Goal: Find specific page/section: Find specific page/section

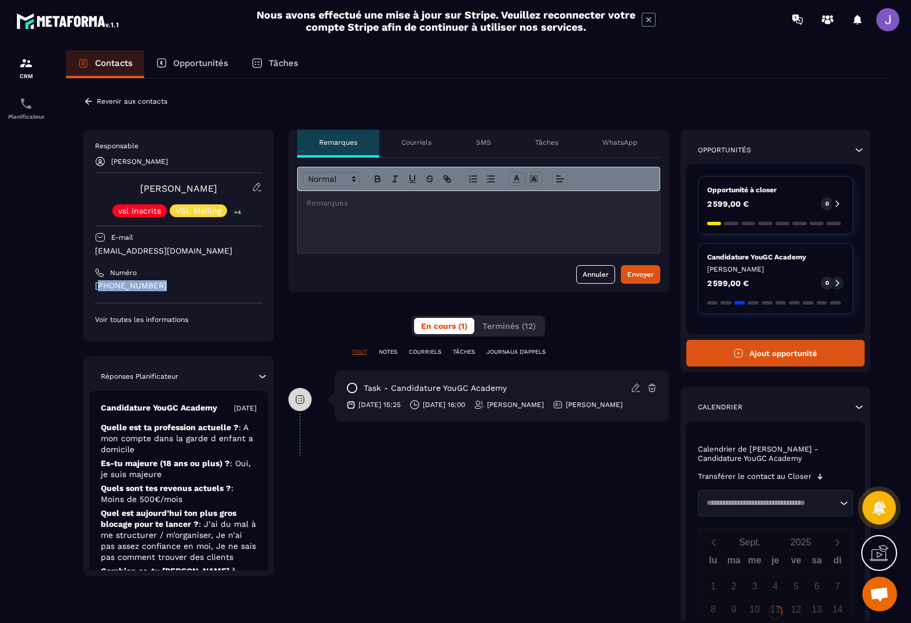
drag, startPoint x: 177, startPoint y: 285, endPoint x: 101, endPoint y: 287, distance: 75.9
click at [101, 287] on p "[PHONE_NUMBER]" at bounding box center [178, 285] width 167 height 11
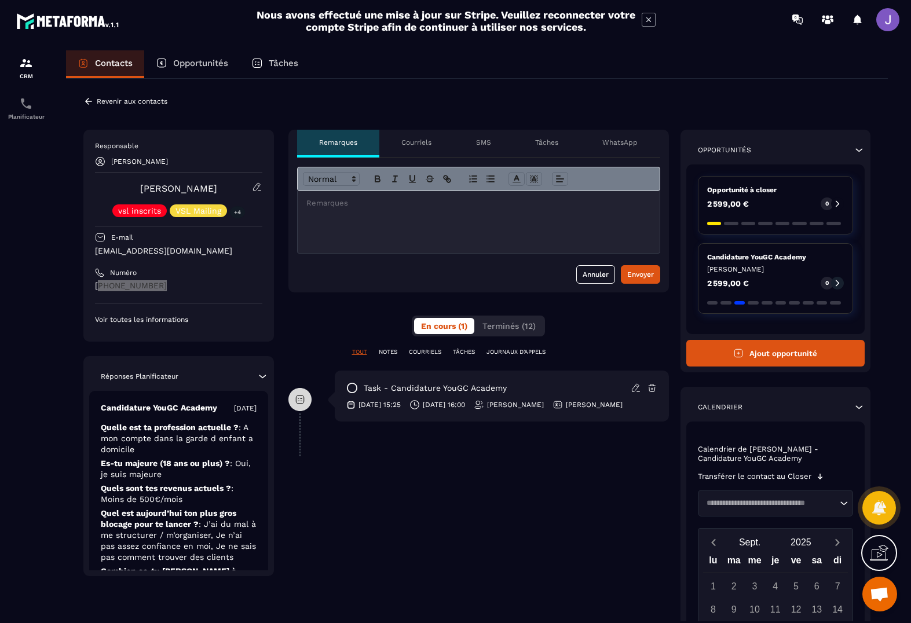
copy p "33 66016 4074"
click at [240, 284] on p "[PHONE_NUMBER]" at bounding box center [178, 285] width 167 height 11
click at [224, 292] on div "Responsable [PERSON_NAME] [PERSON_NAME] vsl inscrits VSL Mailing +4 E-mail [EMA…" at bounding box center [178, 232] width 167 height 183
drag, startPoint x: 187, startPoint y: 294, endPoint x: 94, endPoint y: 284, distance: 93.9
click at [94, 284] on div "Responsable [PERSON_NAME] [PERSON_NAME] vsl inscrits VSL Mailing +4 E-mail [EMA…" at bounding box center [178, 236] width 191 height 212
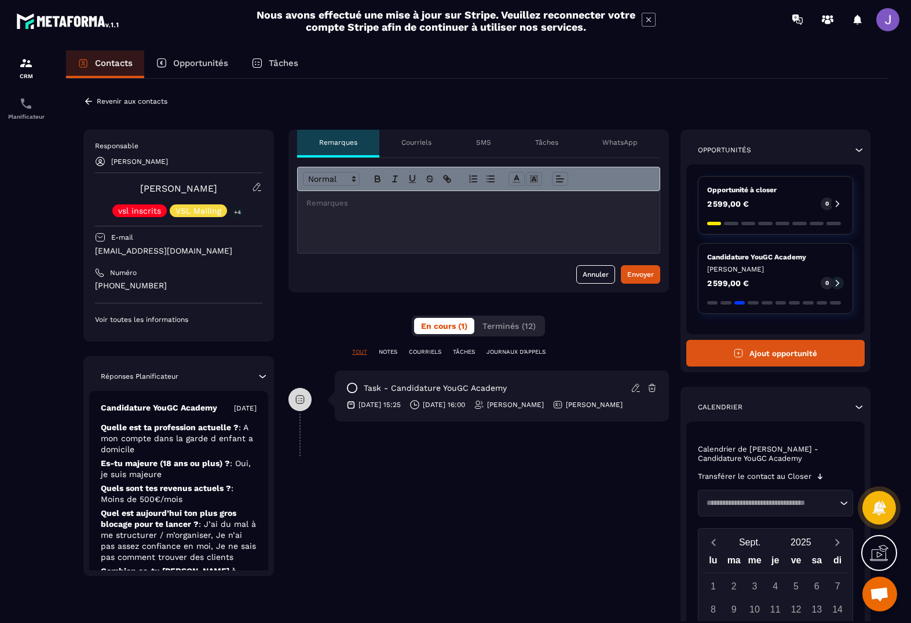
click at [56, 333] on div "Contacts Opportunités Tâches Revenir aux contacts Responsable [PERSON_NAME] [PE…" at bounding box center [476, 347] width 845 height 594
drag, startPoint x: 163, startPoint y: 284, endPoint x: 77, endPoint y: 285, distance: 86.3
click at [77, 285] on div "Revenir aux contacts Responsable [PERSON_NAME] [PERSON_NAME] vsl inscrits VSL M…" at bounding box center [477, 443] width 822 height 728
copy p "[PHONE_NUMBER]"
click at [155, 103] on p "Revenir aux contacts" at bounding box center [132, 101] width 71 height 8
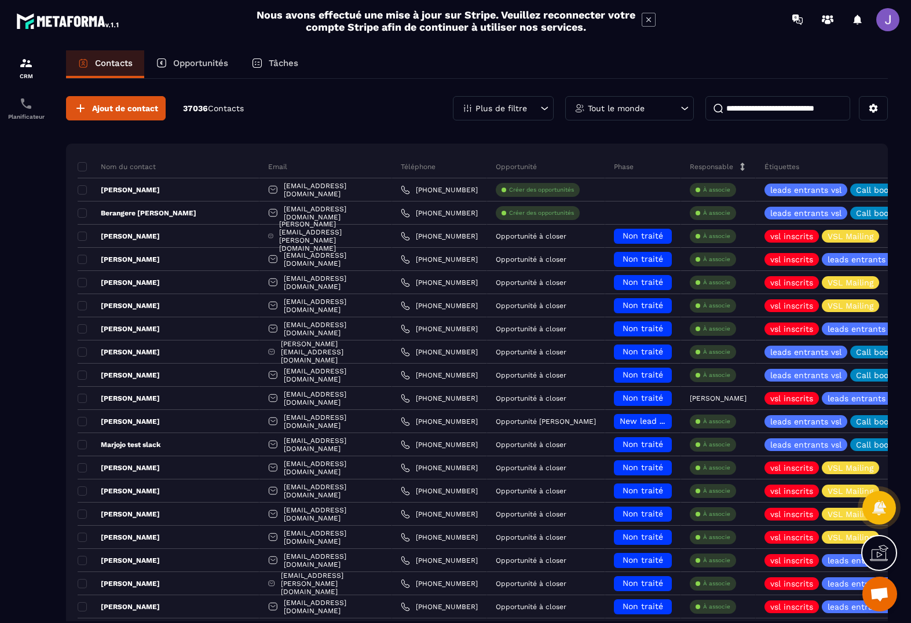
click at [830, 116] on input at bounding box center [778, 108] width 145 height 24
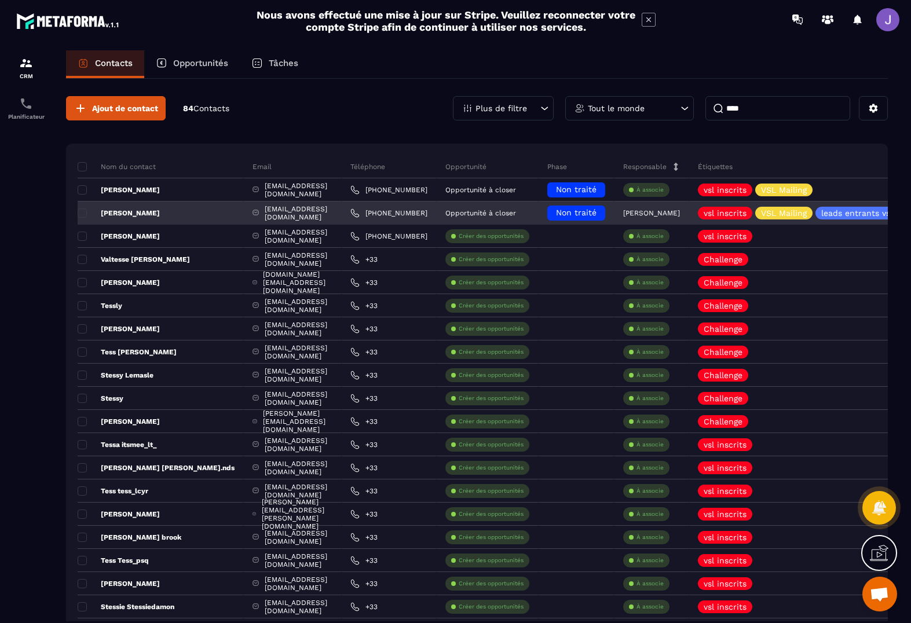
type input "****"
click at [177, 212] on div "[PERSON_NAME]" at bounding box center [161, 213] width 166 height 23
